Goal: Find contact information: Find contact information

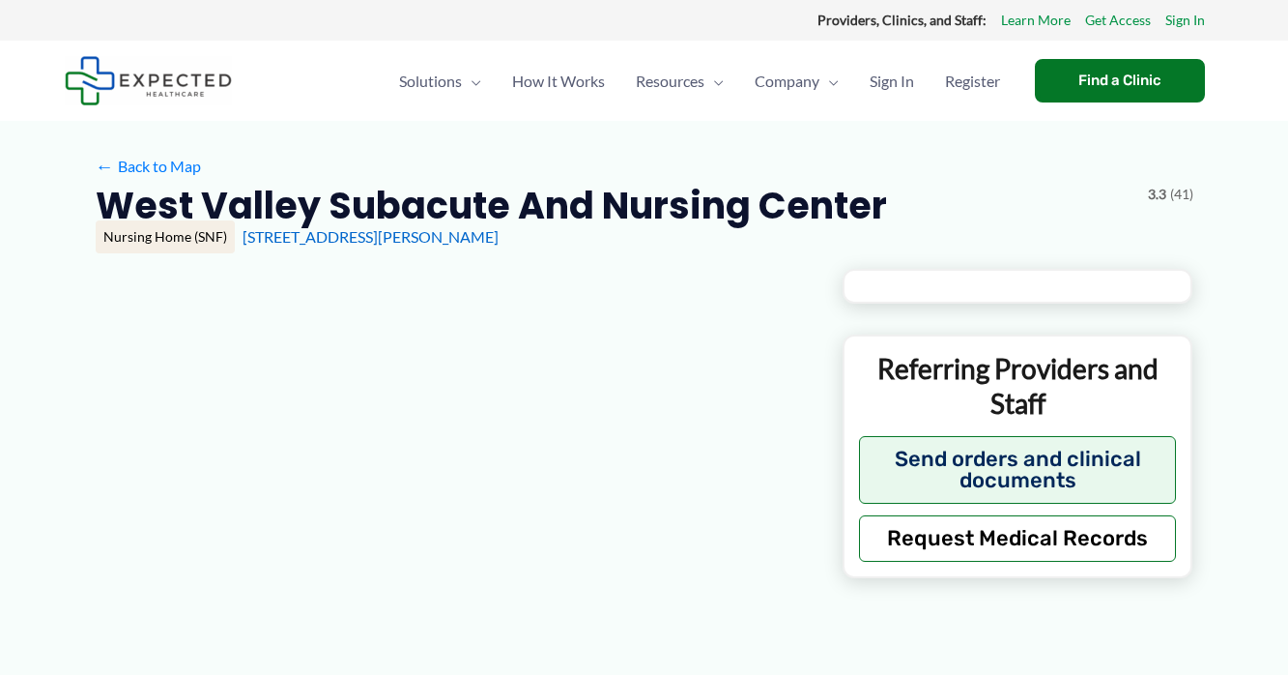
type input "**********"
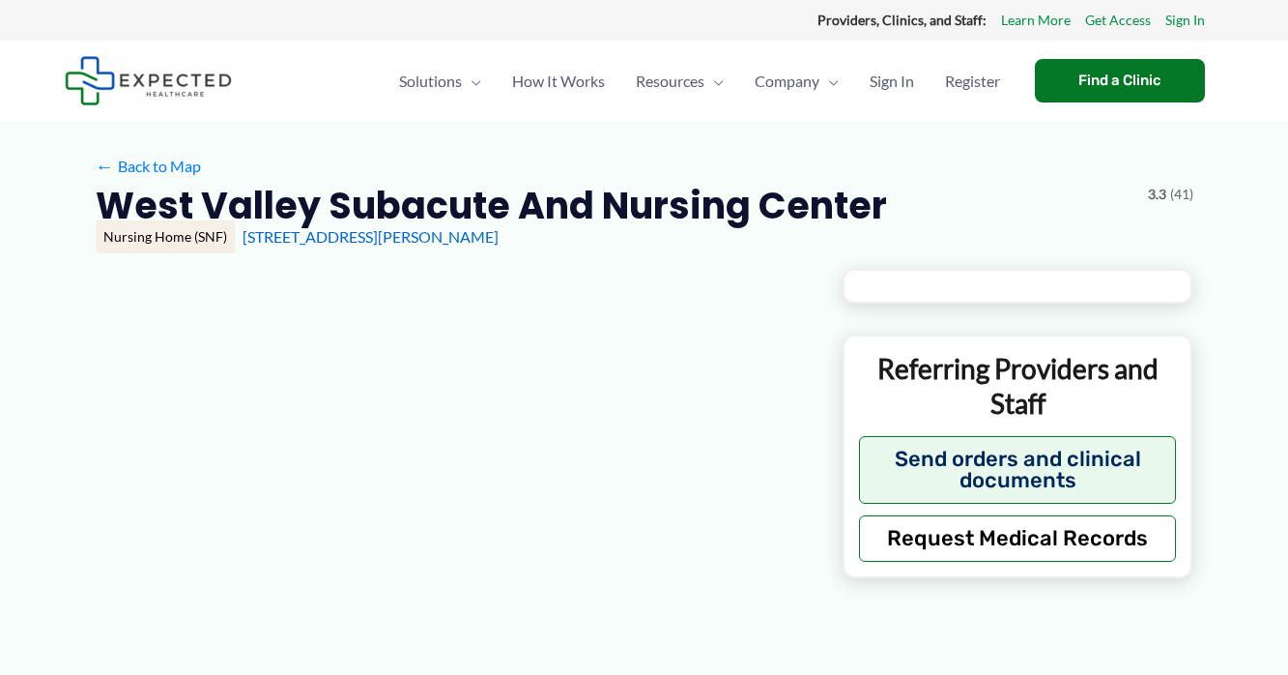
type input "**********"
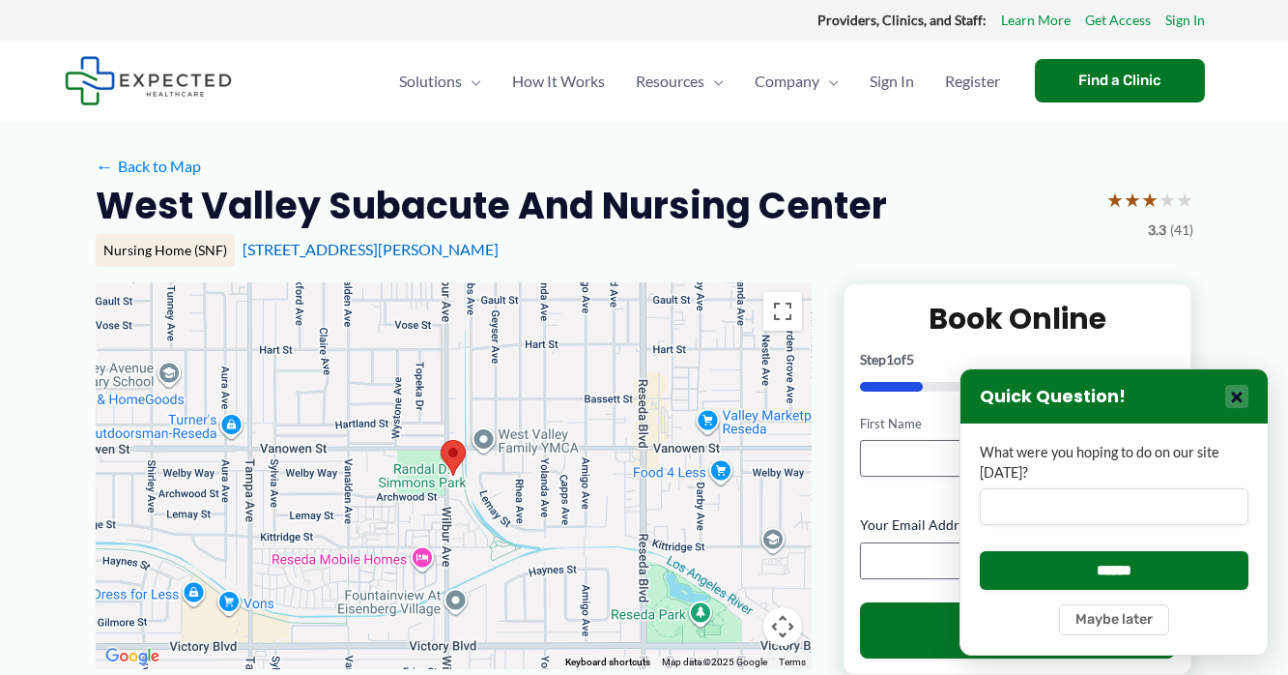
click at [1235, 401] on button "×" at bounding box center [1237, 396] width 23 height 23
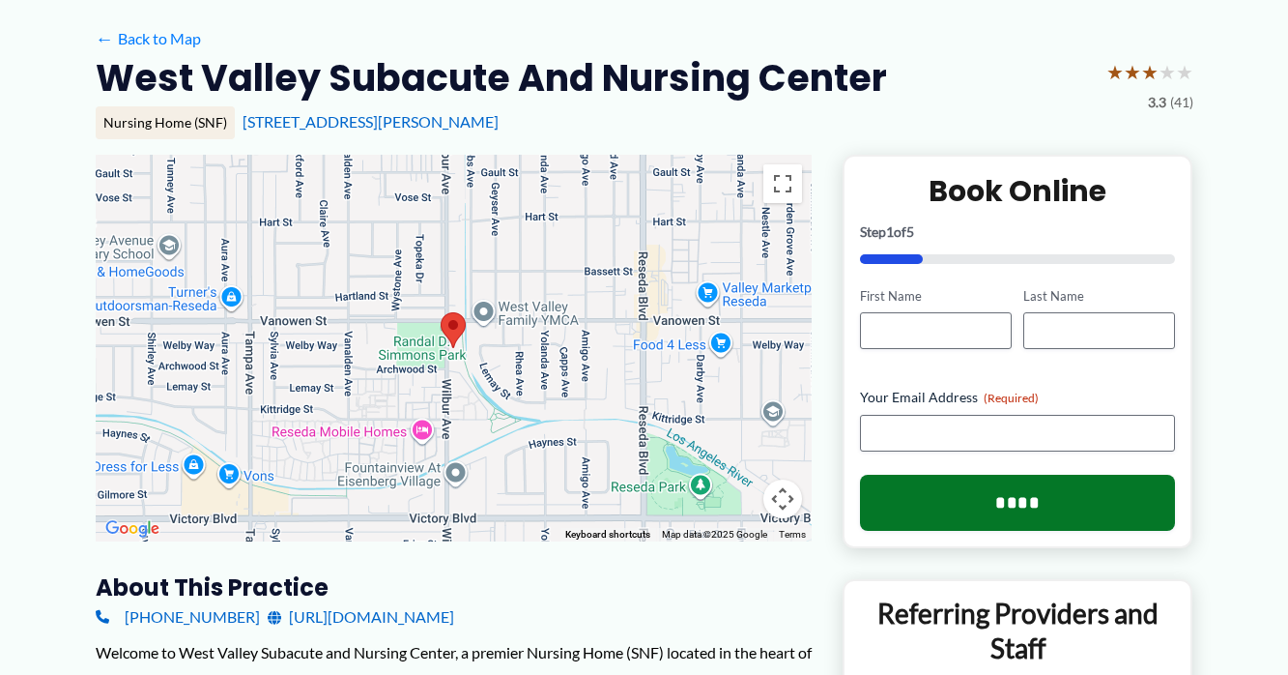
scroll to position [127, 0]
